Goal: Task Accomplishment & Management: Use online tool/utility

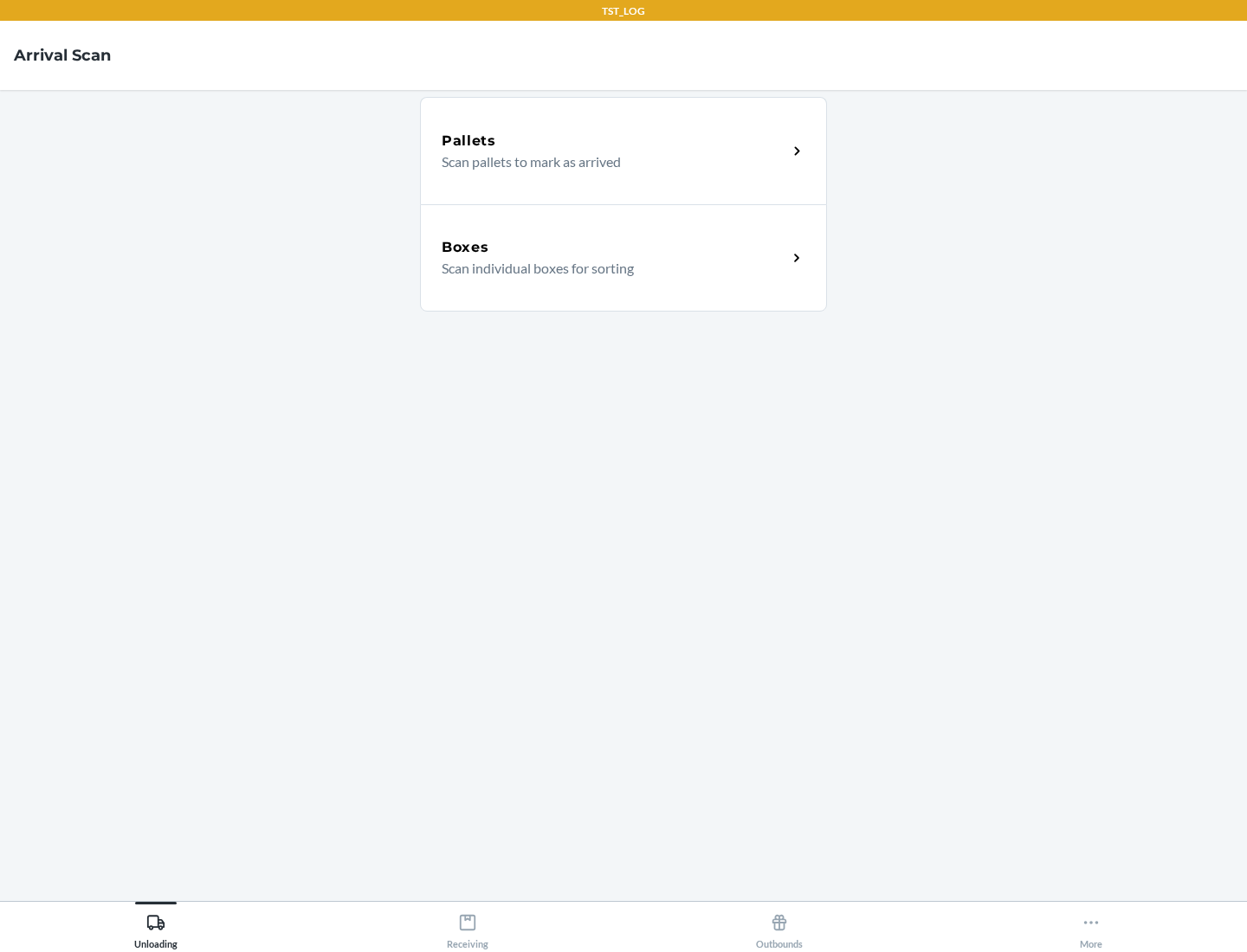
click at [614, 247] on div "Boxes" at bounding box center [614, 247] width 345 height 20
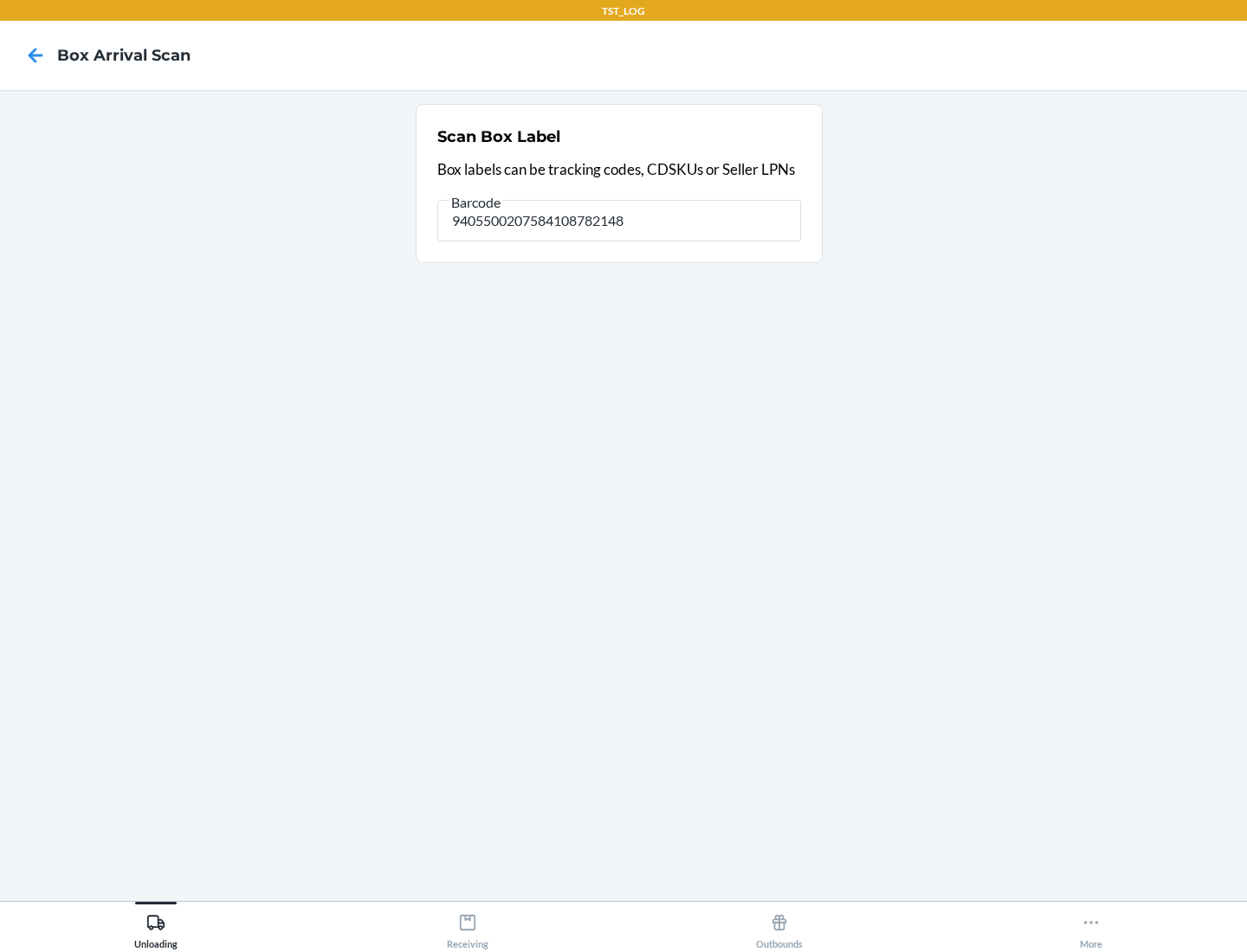
type input "9405500207584108782148"
